Goal: Task Accomplishment & Management: Manage account settings

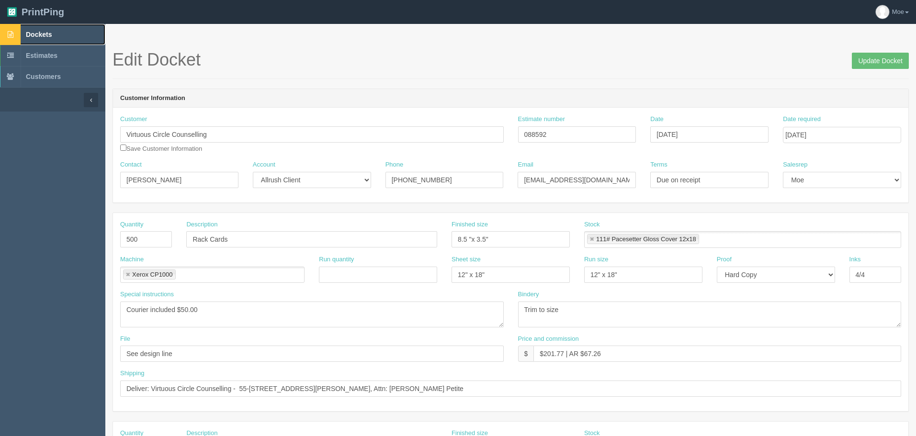
click at [36, 38] on link "Dockets" at bounding box center [52, 34] width 105 height 21
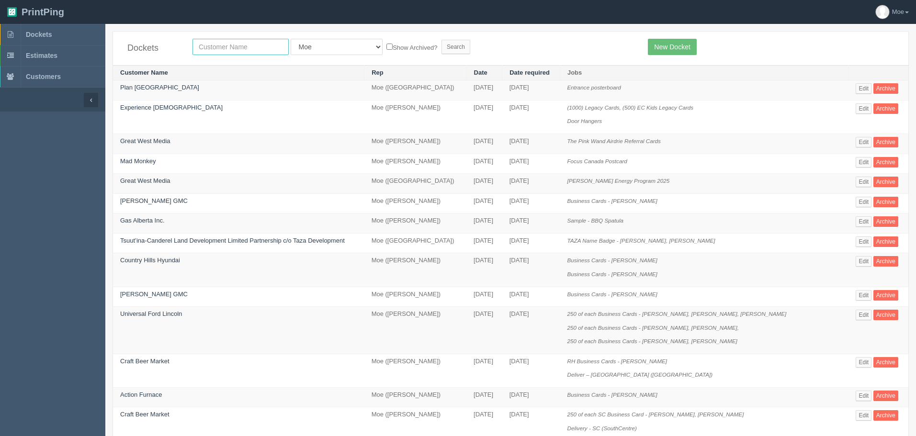
click at [227, 45] on input "text" at bounding box center [240, 47] width 96 height 16
type input "nissan"
click at [441, 48] on input "Search" at bounding box center [455, 47] width 29 height 14
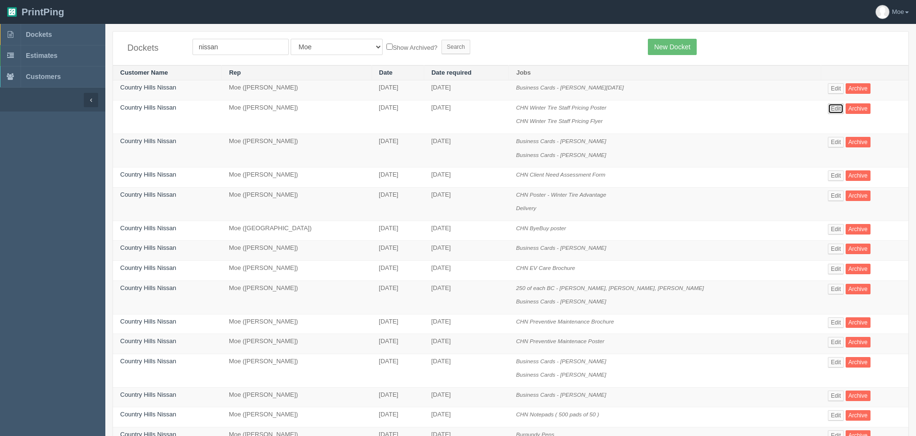
click at [828, 106] on link "Edit" at bounding box center [836, 108] width 16 height 11
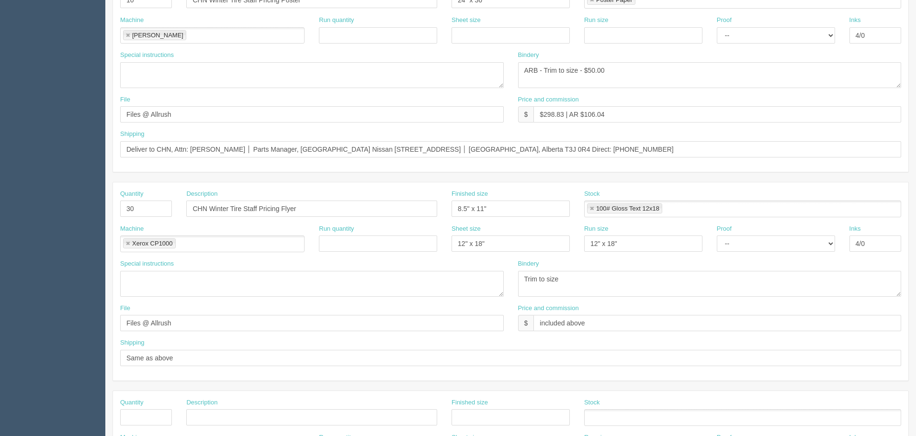
scroll to position [96, 0]
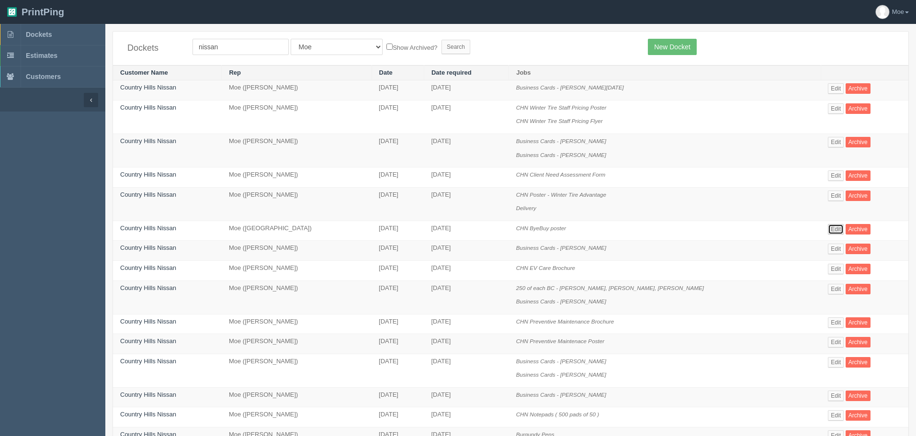
click at [828, 231] on link "Edit" at bounding box center [836, 229] width 16 height 11
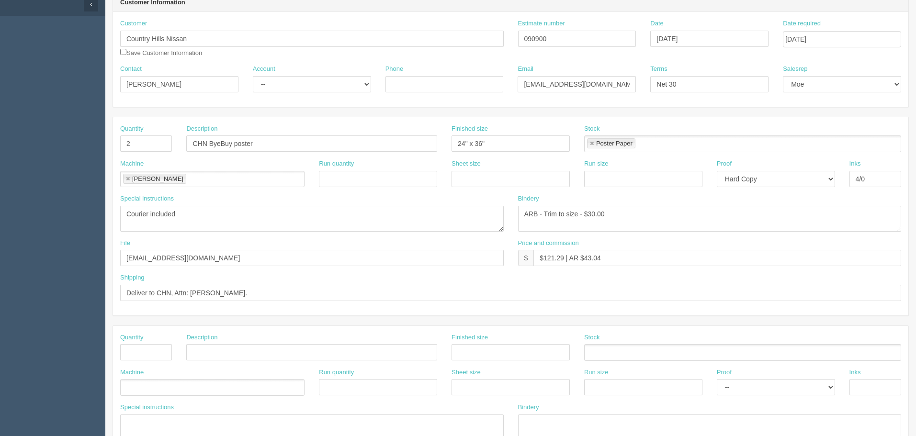
scroll to position [48, 0]
